Goal: Task Accomplishment & Management: Complete application form

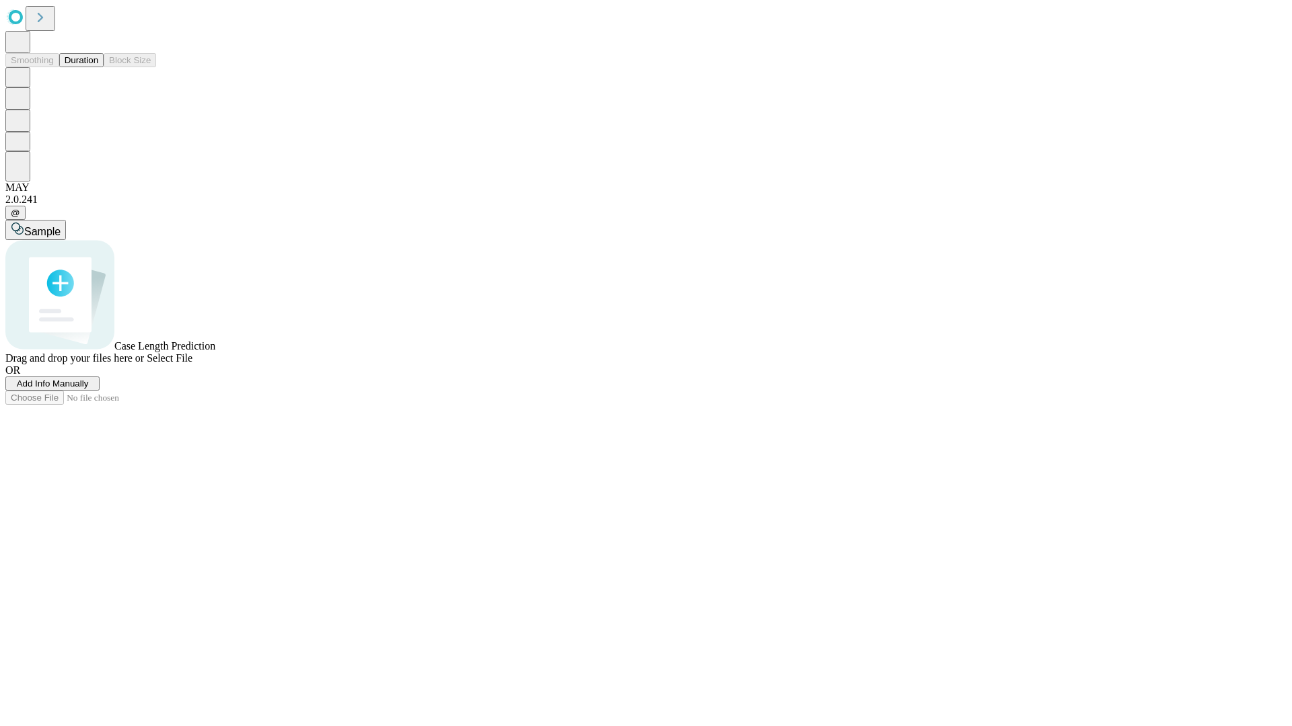
click at [89, 389] on span "Add Info Manually" at bounding box center [53, 384] width 72 height 10
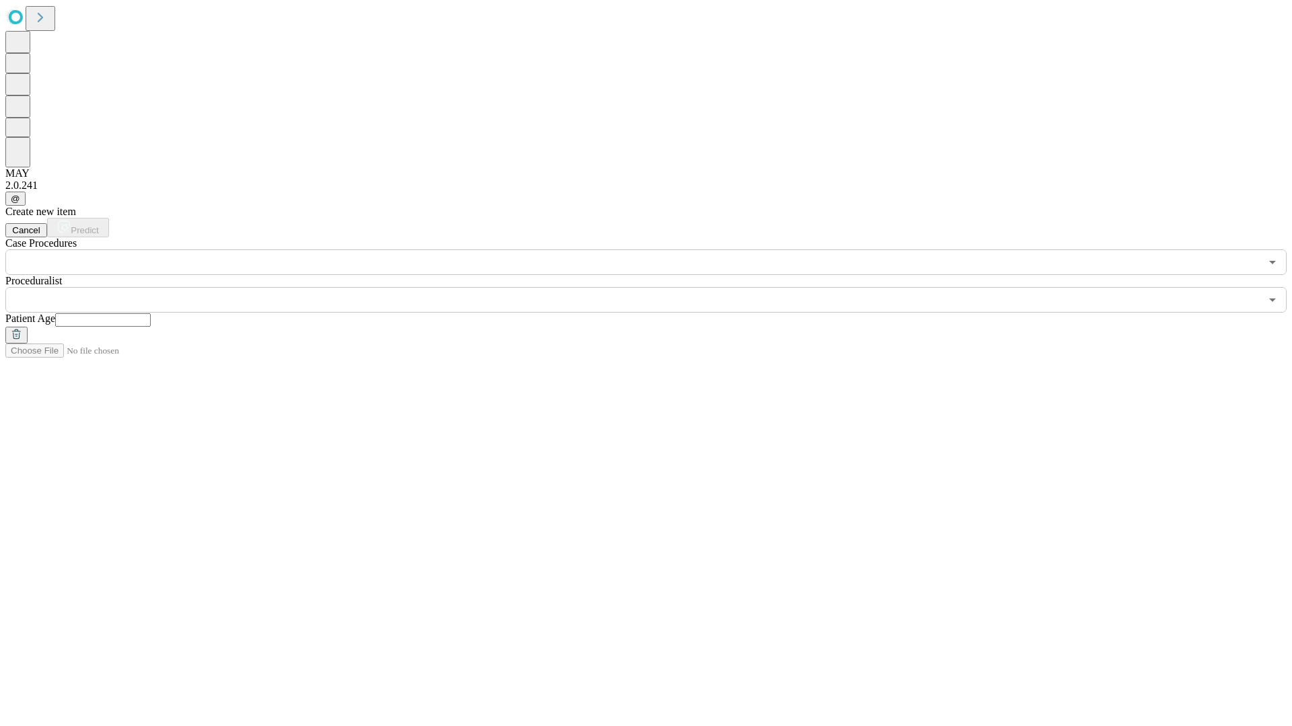
click at [151, 313] on input "text" at bounding box center [103, 319] width 96 height 13
type input "**"
click at [655, 287] on input "text" at bounding box center [632, 300] width 1255 height 26
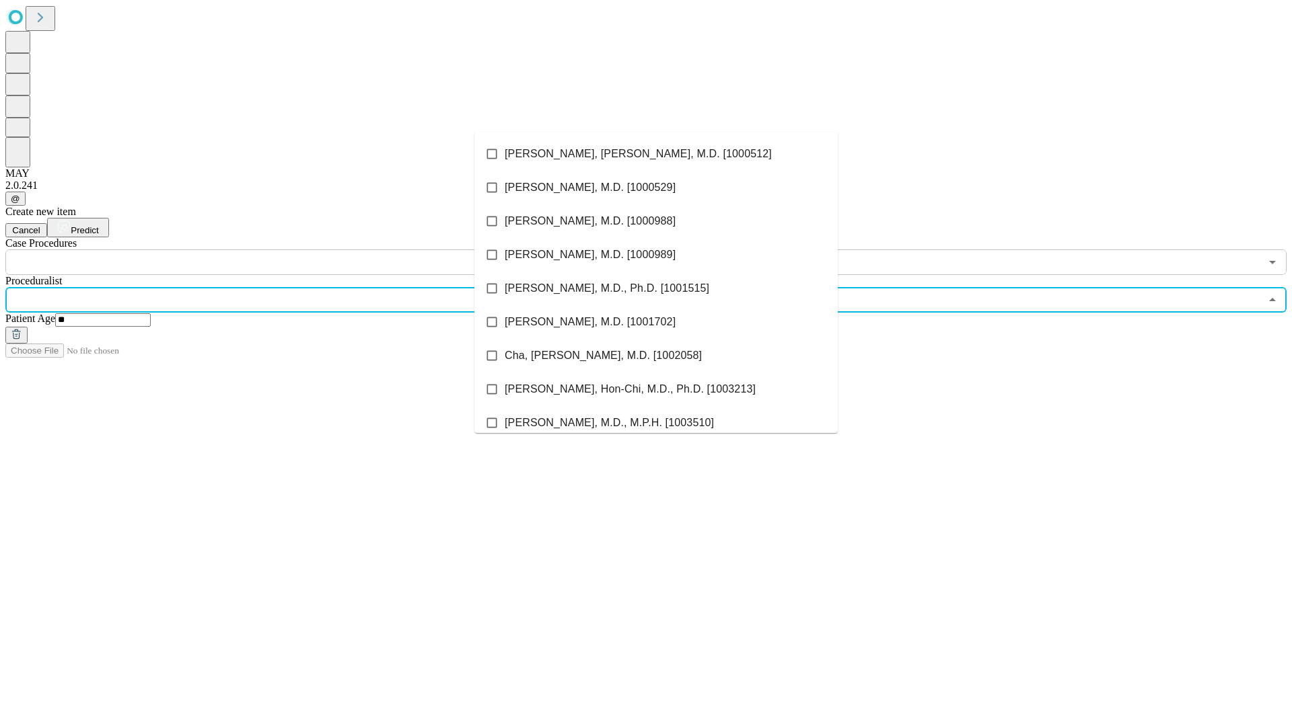
click at [656, 154] on li "[PERSON_NAME], [PERSON_NAME], M.D. [1000512]" at bounding box center [655, 154] width 363 height 34
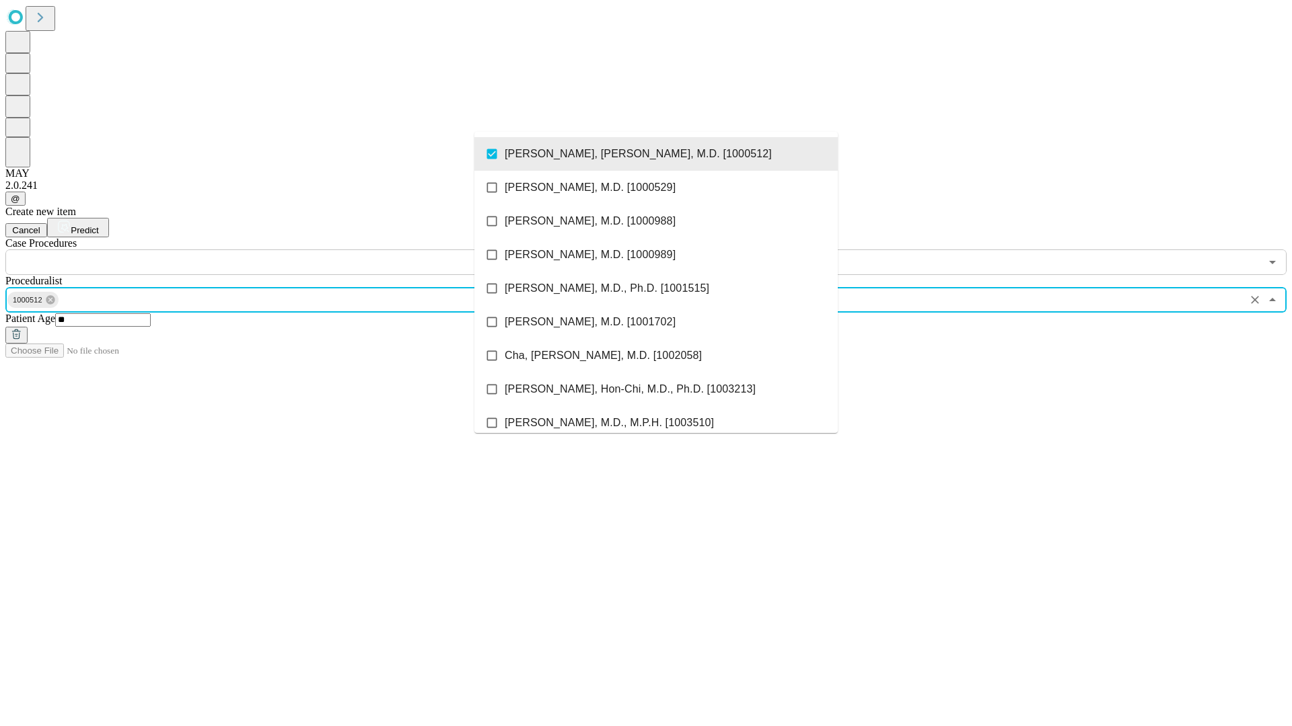
click at [283, 250] on input "text" at bounding box center [632, 263] width 1255 height 26
